Goal: Browse casually

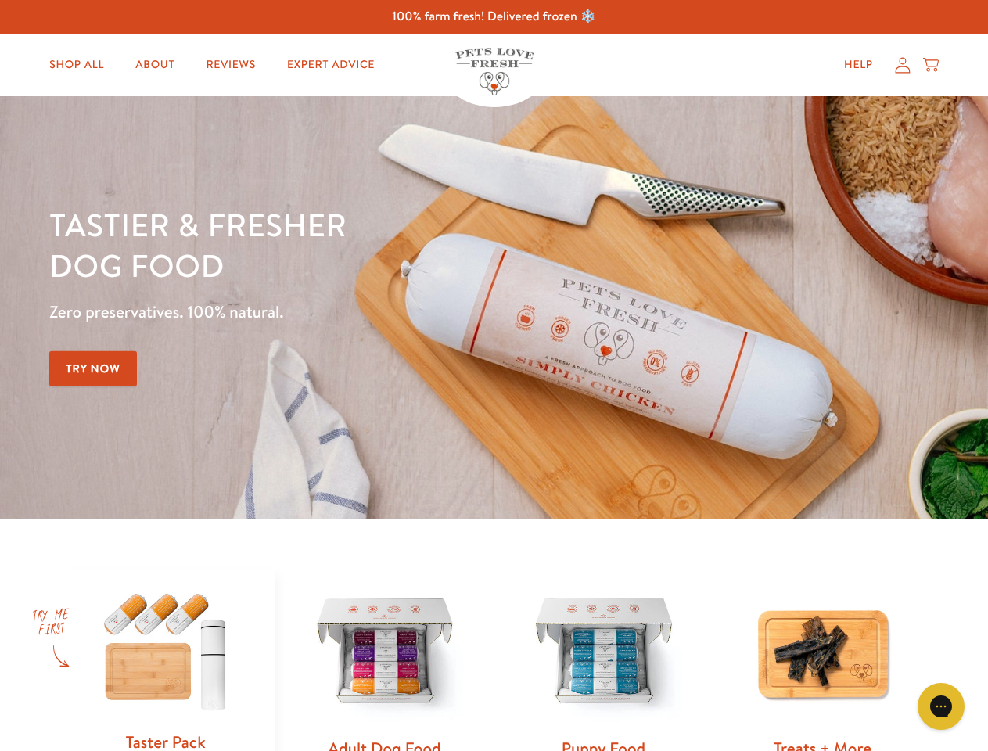
click at [494, 376] on div "Tastier & fresher dog food Zero preservatives. 100% natural. Try Now" at bounding box center [345, 307] width 593 height 207
click at [941, 707] on icon "Gorgias live chat" at bounding box center [940, 706] width 15 height 15
